Goal: Task Accomplishment & Management: Complete application form

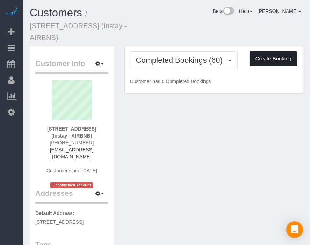
click at [276, 51] on button "Create Booking" at bounding box center [273, 58] width 48 height 15
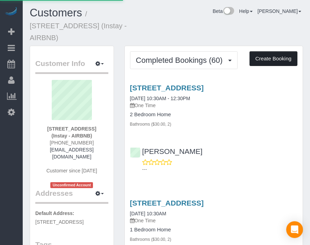
select select "IA"
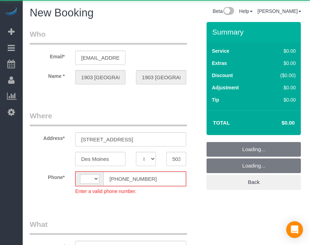
select select "string:[GEOGRAPHIC_DATA]"
select select "object:1933"
click at [117, 177] on input "[PHONE_NUMBER]" at bounding box center [144, 179] width 82 height 14
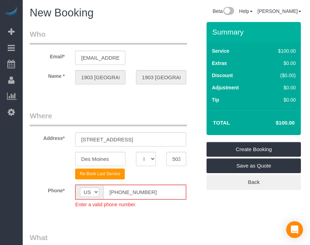
click at [151, 188] on input "[PHONE_NUMBER]" at bounding box center [144, 192] width 82 height 14
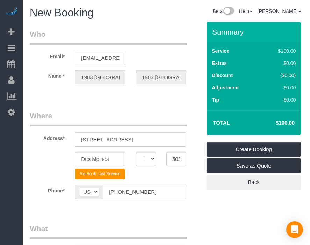
type input "[PHONE_NUMBER]"
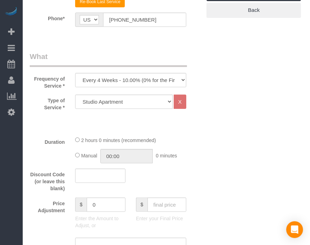
scroll to position [215, 0]
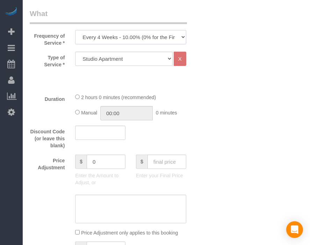
click at [158, 30] on select "Every 6 Weeks (0% for the First Booking) One Time Every 8 Weeks (0% for the Fir…" at bounding box center [130, 37] width 111 height 14
select select "object:1935"
click at [75, 30] on select "Every 6 Weeks (0% for the First Booking) One Time Every 8 Weeks (0% for the Fir…" at bounding box center [130, 37] width 111 height 14
click at [145, 59] on select "Studio Apartment 1 Bedroom Home 2 Bedroom Home 3 Bedroom Home 4 Bedroom Home 5 …" at bounding box center [123, 59] width 97 height 14
select select "18"
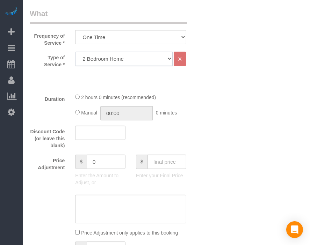
click at [75, 52] on select "Studio Apartment 1 Bedroom Home 2 Bedroom Home 3 Bedroom Home 4 Bedroom Home 5 …" at bounding box center [123, 59] width 97 height 14
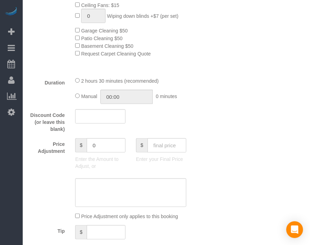
scroll to position [440, 0]
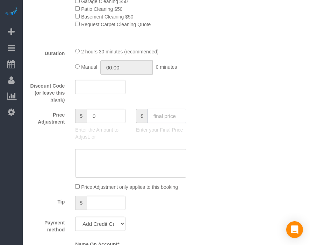
click at [166, 114] on input "text" at bounding box center [166, 116] width 39 height 14
type input "95"
click at [209, 150] on div "Who Email* [EMAIL_ADDRESS][DOMAIN_NAME] Name * [STREET_ADDRESS] [STREET_ADDRESS…" at bounding box center [166, 217] width 273 height 1271
type input "-64"
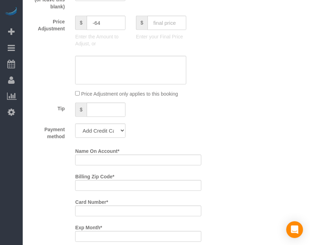
scroll to position [539, 0]
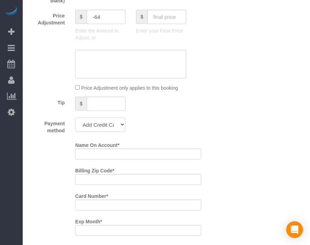
click at [111, 126] on select "Add Credit Card Cash Check Paypal" at bounding box center [100, 125] width 50 height 14
select select "string:check"
click at [75, 120] on select "Add Credit Card Cash Check Paypal" at bounding box center [100, 125] width 50 height 14
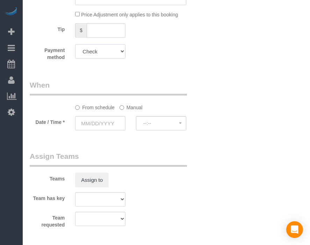
scroll to position [614, 0]
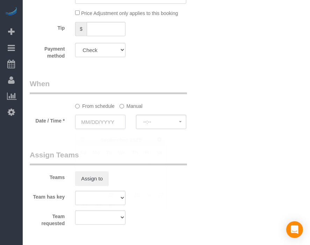
click at [107, 121] on input "text" at bounding box center [100, 122] width 50 height 14
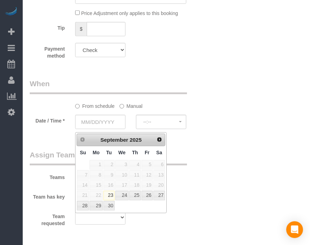
click at [141, 173] on span "11" at bounding box center [135, 174] width 12 height 9
click at [138, 195] on link "25" at bounding box center [135, 195] width 12 height 9
type input "[DATE]"
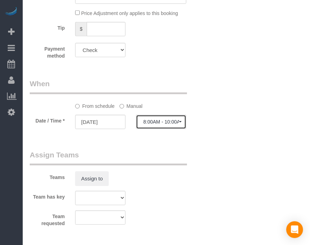
click at [171, 125] on span "8:00AM - 10:00AM" at bounding box center [161, 122] width 36 height 6
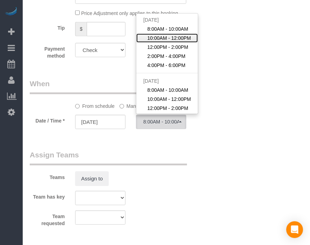
click at [183, 42] on span "10:00AM - 12:00PM" at bounding box center [169, 38] width 44 height 7
select select "spot2"
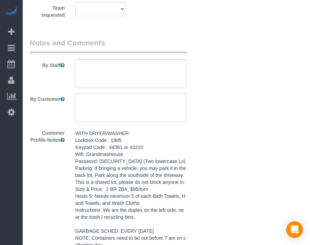
scroll to position [825, 0]
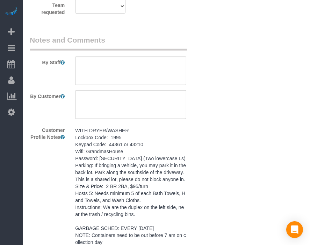
click at [161, 159] on pre "WITH DRYER/WASHER Lockbox Code: 1995 Keypad Code: 44361 or 43210 Wifi: Grandmas…" at bounding box center [130, 186] width 111 height 119
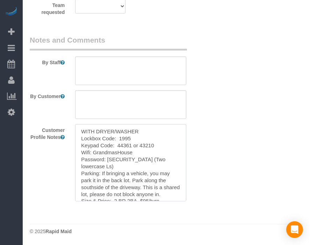
click at [161, 159] on textarea "WITH DRYER/WASHER Lockbox Code: 1995 Keypad Code: 44361 or 43210 Wifi: Grandmas…" at bounding box center [130, 162] width 111 height 77
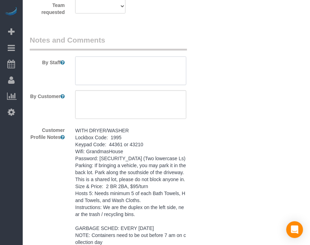
click at [159, 73] on textarea at bounding box center [130, 71] width 111 height 29
paste textarea "WITH DRYER/WASHER Lockbox Code: 1995 Keypad Code: 44361 or 43210 Wifi: Grandmas…"
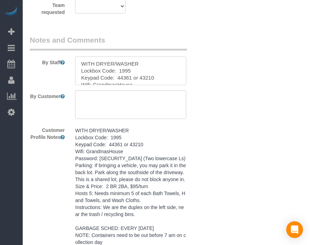
scroll to position [121, 0]
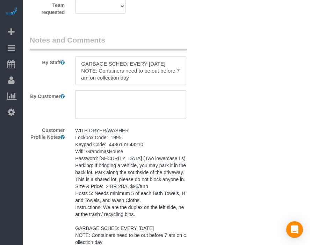
type textarea "WITH DRYER/WASHER Lockbox Code: 1995 Keypad Code: 44361 or 43210 Wifi: Grandmas…"
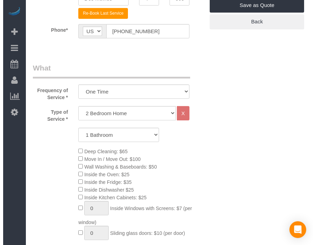
scroll to position [0, 0]
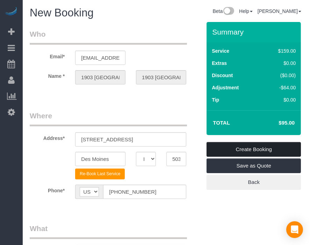
click at [260, 148] on link "Create Booking" at bounding box center [253, 149] width 94 height 15
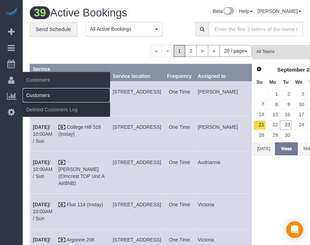
click at [36, 92] on link "Customers" at bounding box center [66, 95] width 87 height 14
